Goal: Task Accomplishment & Management: Use online tool/utility

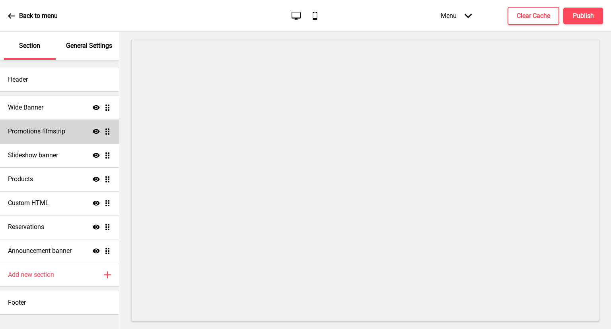
click at [68, 138] on div "Promotions filmstrip Show Drag" at bounding box center [59, 131] width 119 height 24
select select "center"
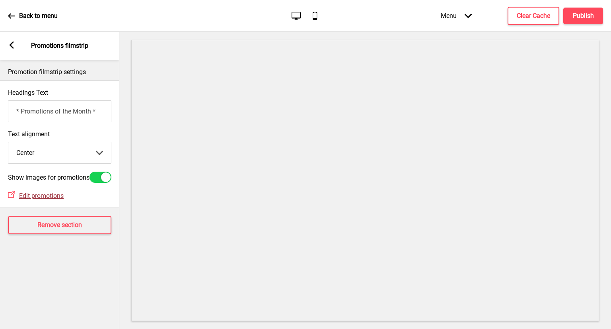
click at [43, 199] on span "Edit promotions" at bounding box center [41, 196] width 45 height 8
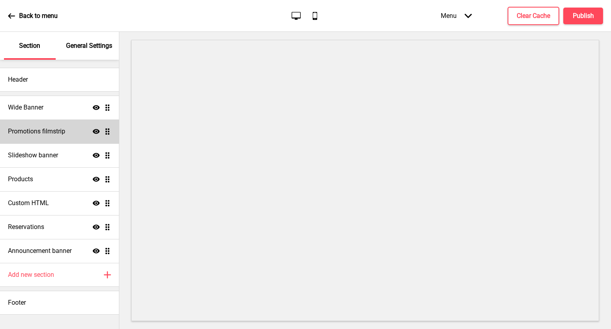
click at [68, 133] on div "Promotions filmstrip Show Drag" at bounding box center [59, 131] width 119 height 24
select select "center"
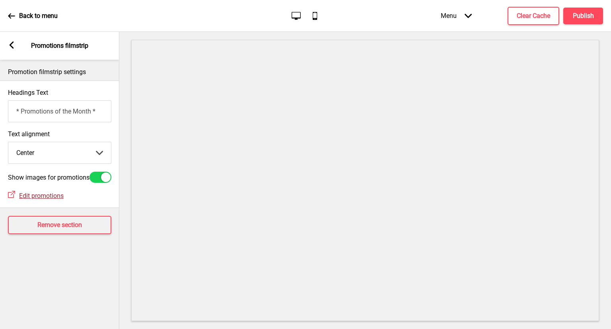
click at [47, 199] on span "Edit promotions" at bounding box center [41, 196] width 45 height 8
